Goal: Navigation & Orientation: Find specific page/section

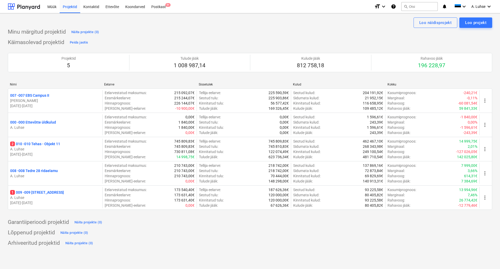
click at [70, 9] on div "Projektid" at bounding box center [70, 6] width 21 height 13
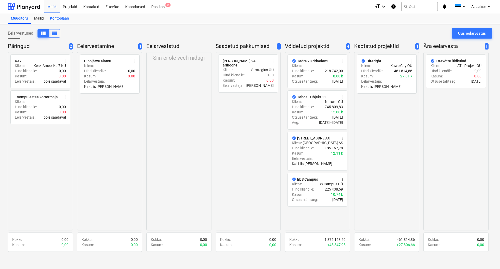
click at [56, 20] on div "Kontoplaan" at bounding box center [59, 18] width 25 height 10
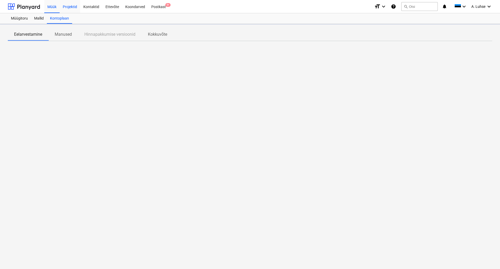
click at [63, 6] on div "Projektid" at bounding box center [70, 6] width 21 height 13
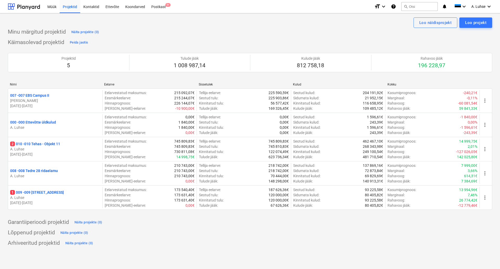
click at [359, 39] on div "Käimasolevad projektid Peida jaotis Projektid 5 Tulude jääk 1 008 987,14 Kulude…" at bounding box center [250, 127] width 484 height 178
